Goal: Register for event/course

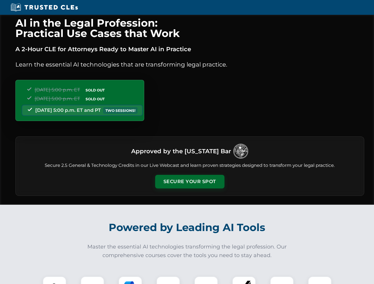
click at [190, 182] on button "Secure Your Spot" at bounding box center [189, 182] width 69 height 14
click at [55, 281] on img at bounding box center [54, 288] width 17 height 17
